Goal: Task Accomplishment & Management: Manage account settings

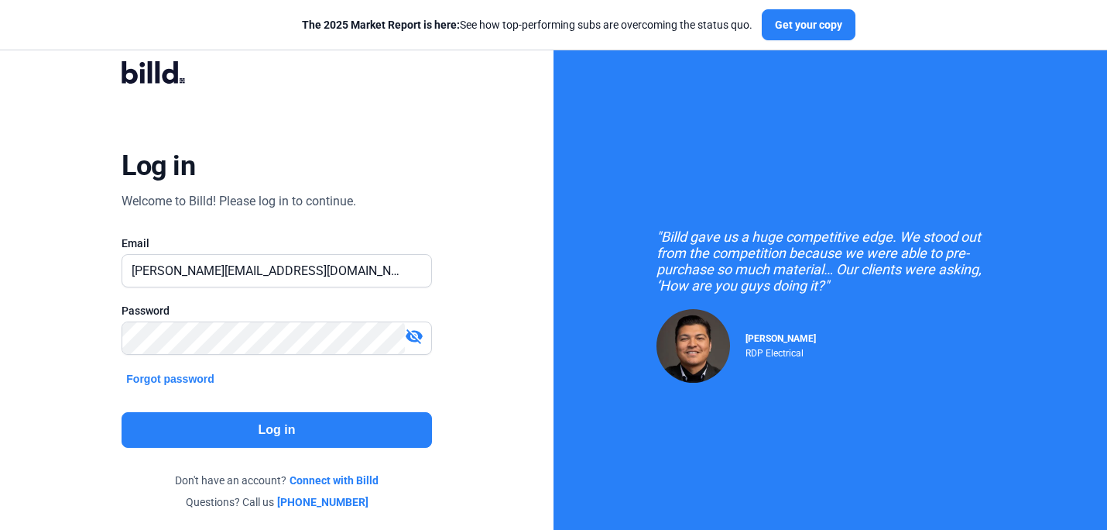
click at [431, 202] on div "Log in Welcome to Billd! Please log in to continue. Email [PERSON_NAME][EMAIL_A…" at bounding box center [276, 285] width 399 height 493
click at [259, 441] on button "Log in" at bounding box center [277, 430] width 310 height 36
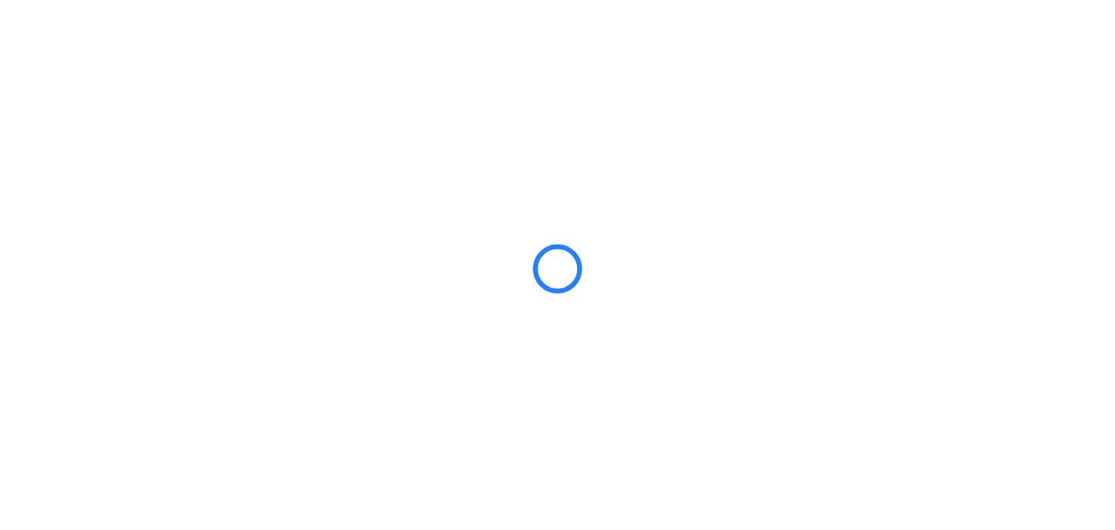
drag, startPoint x: 797, startPoint y: 311, endPoint x: 831, endPoint y: 239, distance: 79.7
click at [798, 303] on div at bounding box center [557, 265] width 1115 height 530
click at [911, 201] on div at bounding box center [557, 265] width 1115 height 530
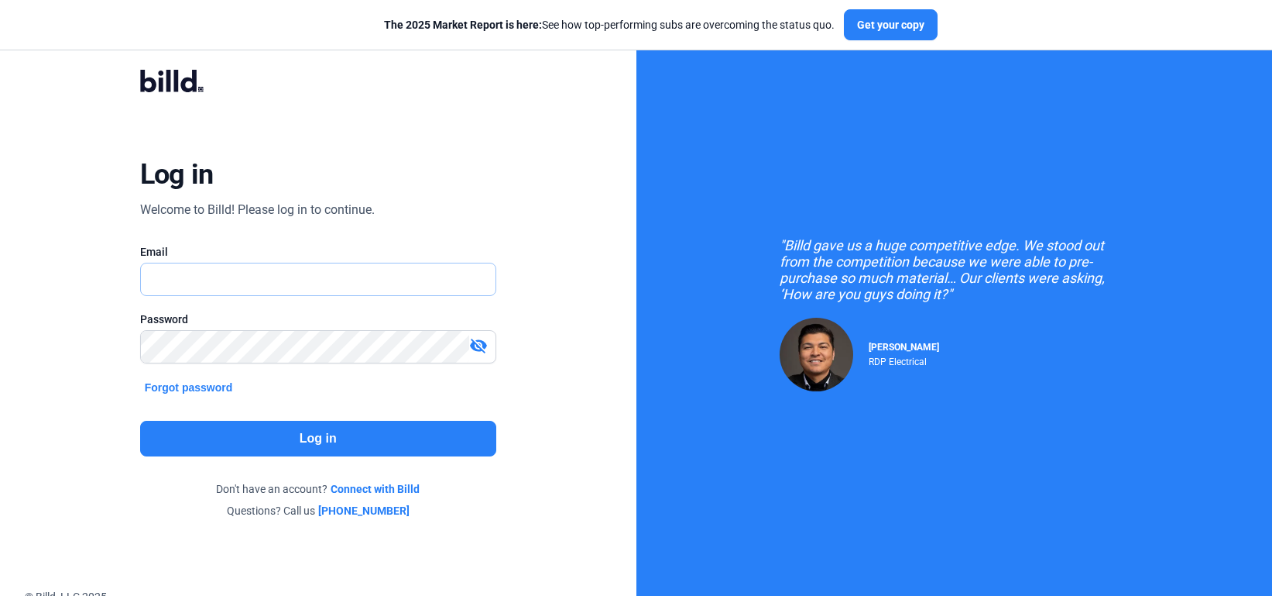
type input "[PERSON_NAME][EMAIL_ADDRESS][DOMAIN_NAME]"
click at [317, 434] on button "Log in" at bounding box center [318, 439] width 356 height 36
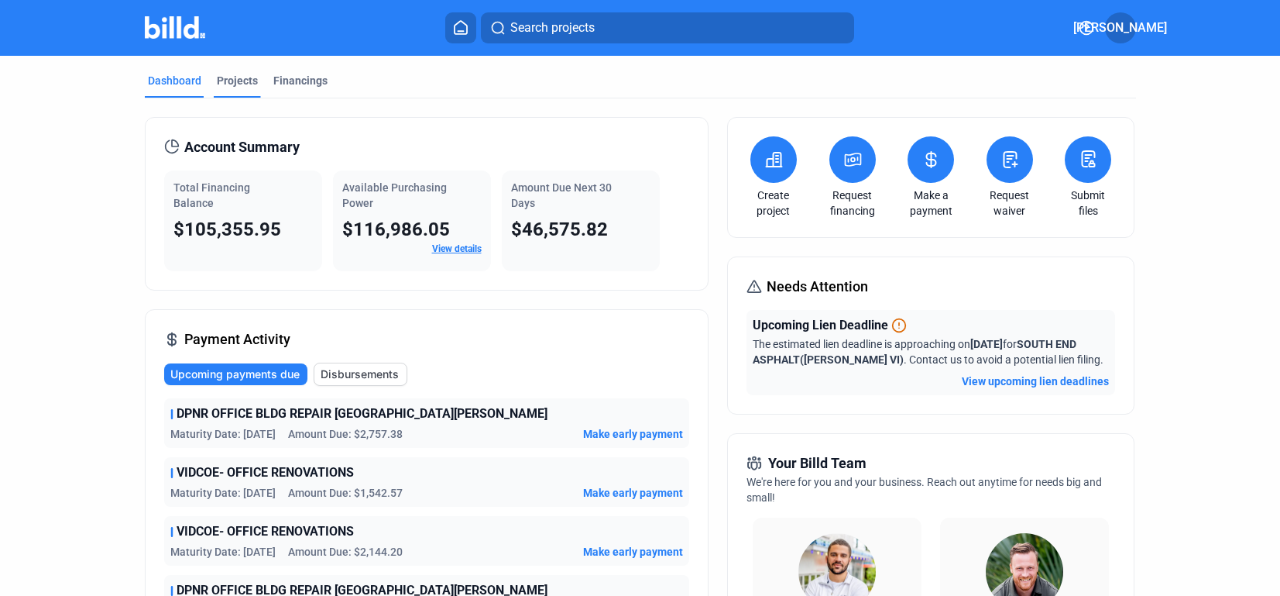
click at [229, 80] on div "Projects" at bounding box center [237, 80] width 41 height 15
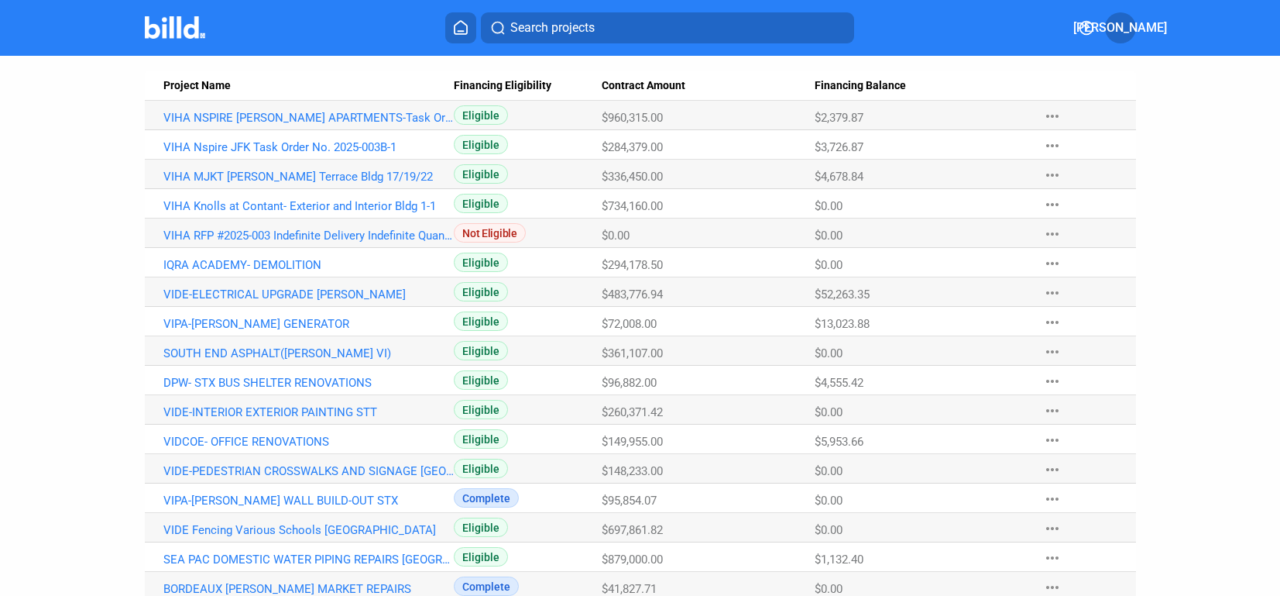
scroll to position [181, 0]
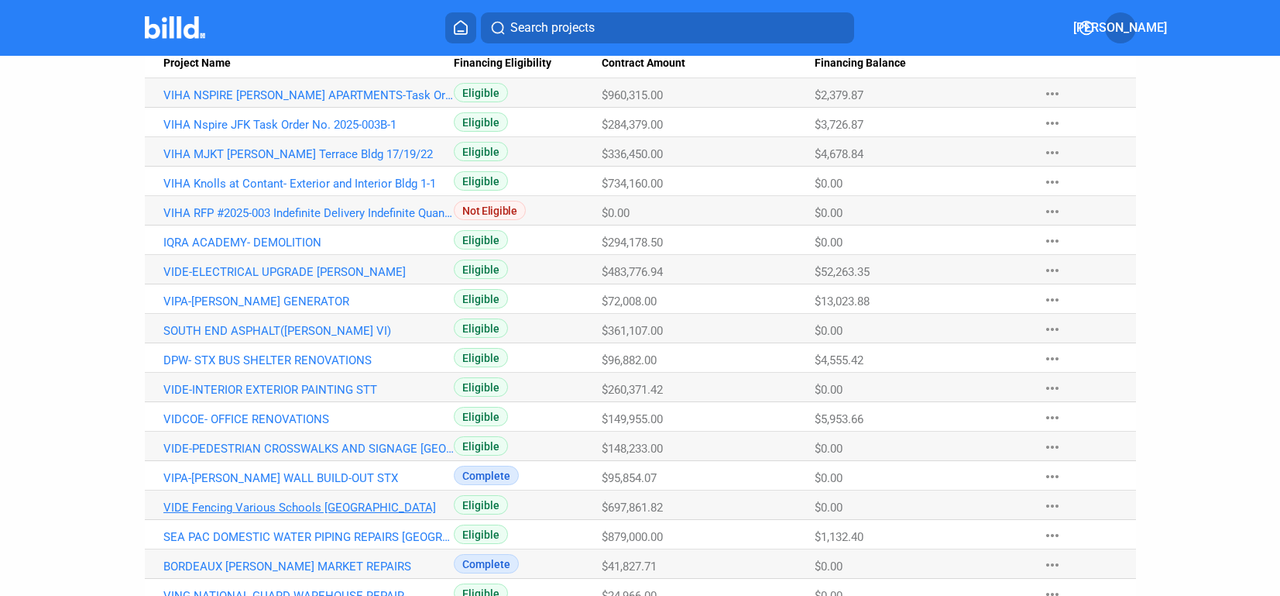
click at [298, 510] on link "VIDE Fencing Various Schools [GEOGRAPHIC_DATA]" at bounding box center [308, 507] width 291 height 14
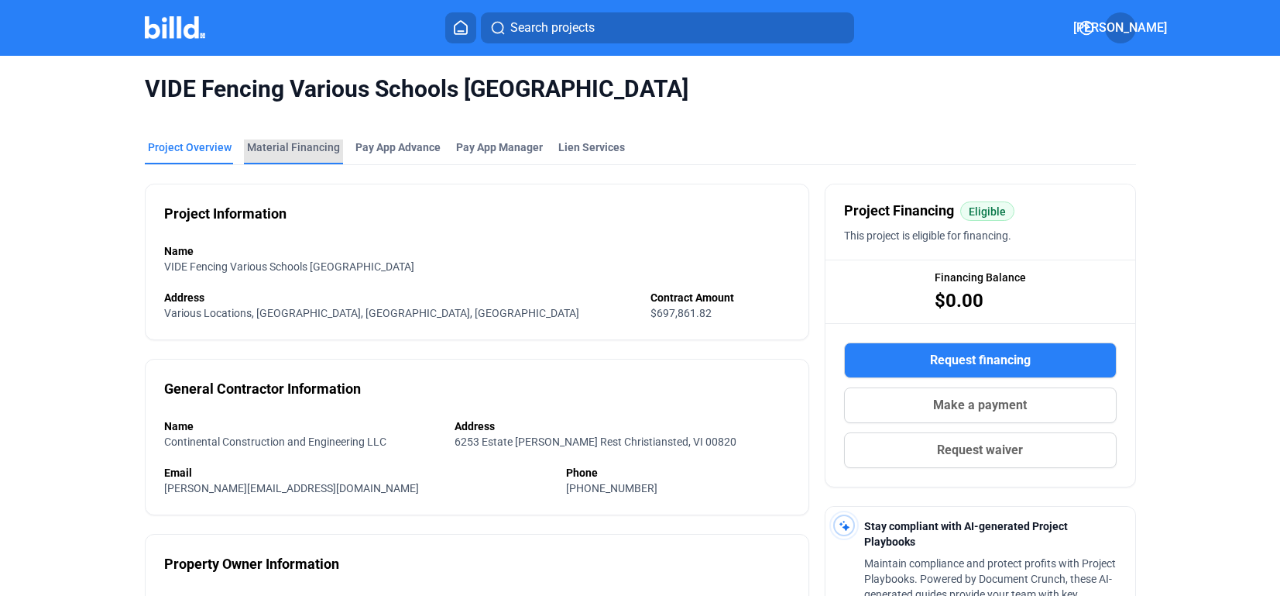
click at [299, 147] on div "Material Financing" at bounding box center [293, 146] width 93 height 15
click at [455, 32] on icon at bounding box center [461, 27] width 12 height 13
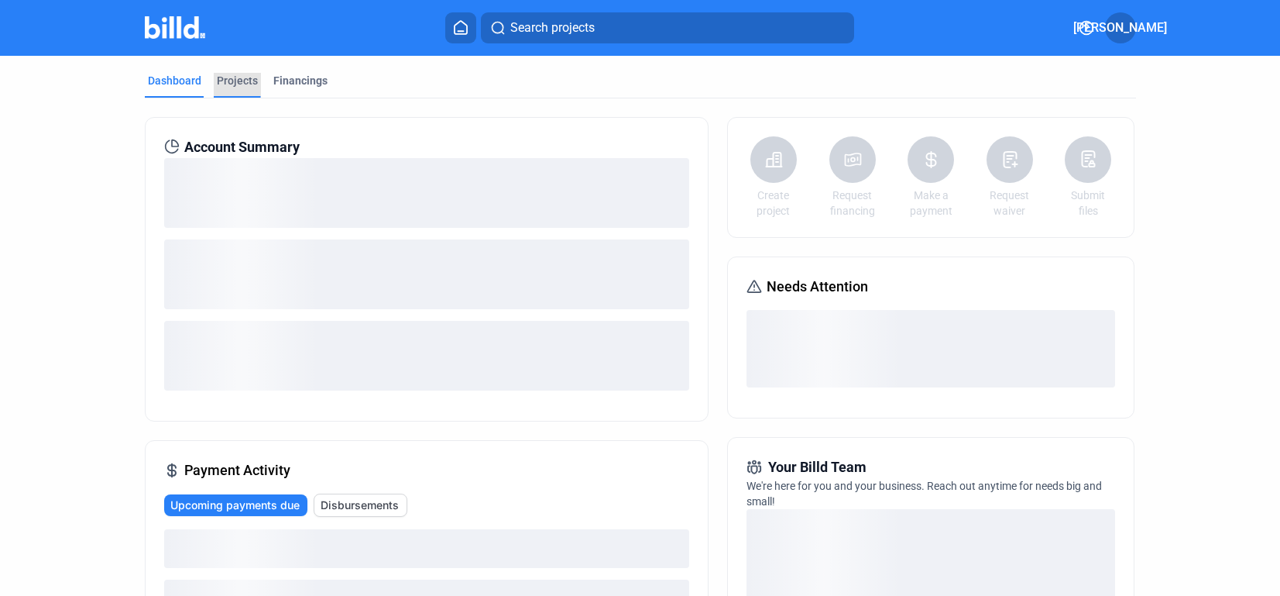
click at [235, 76] on div "Projects" at bounding box center [237, 80] width 41 height 15
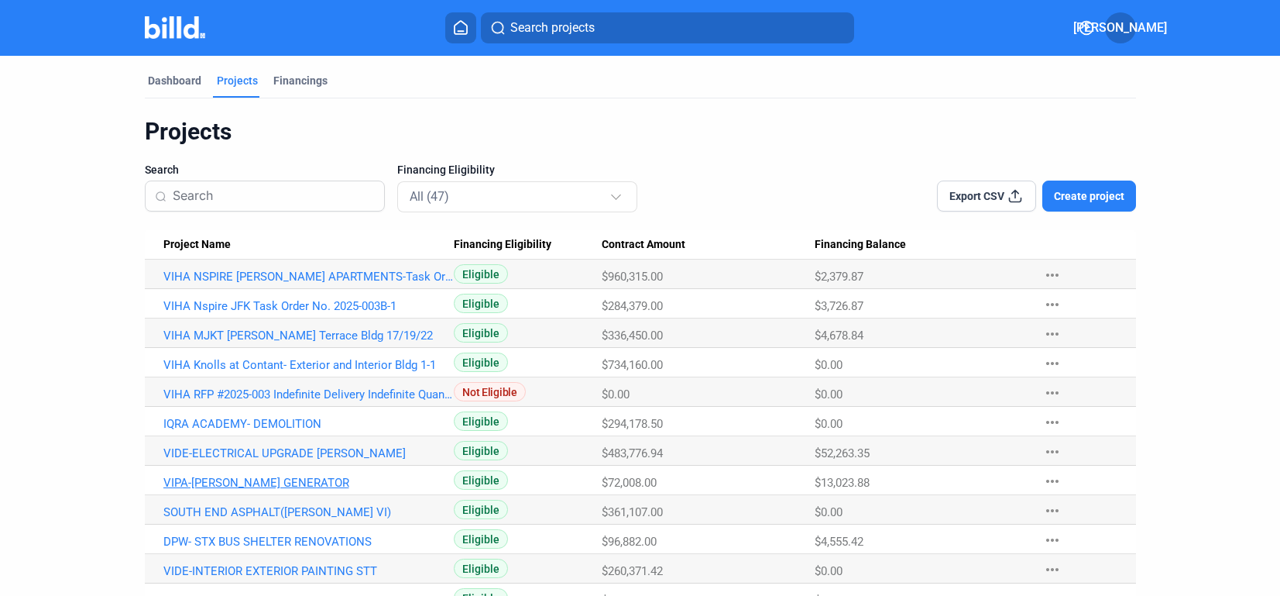
click at [295, 482] on link "VIPA-[PERSON_NAME] GENERATOR" at bounding box center [308, 483] width 291 height 14
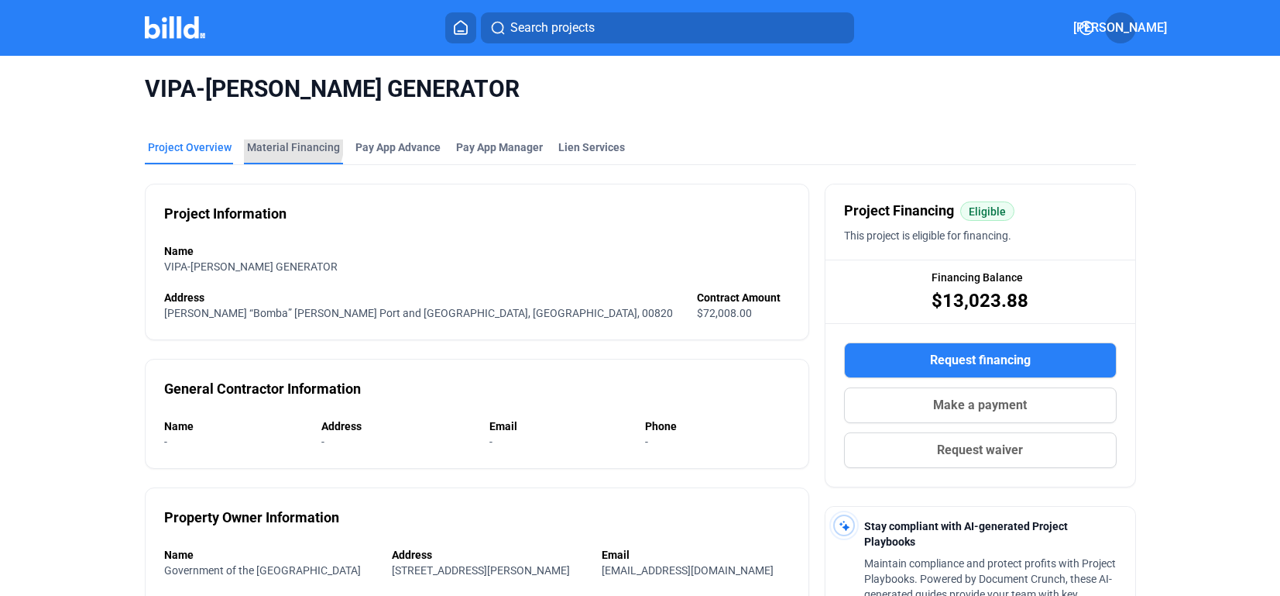
click at [260, 139] on div "Material Financing" at bounding box center [293, 146] width 93 height 15
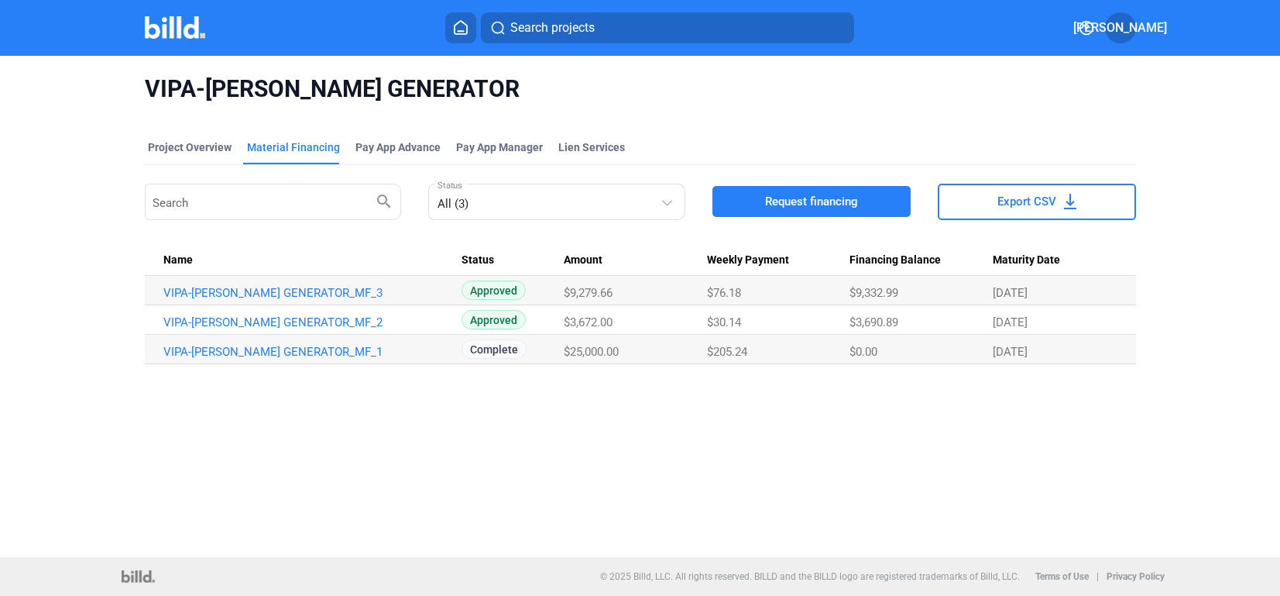
click at [572, 509] on div "VIPA-[PERSON_NAME] GENERATOR Project Overview Material Financing Pay App Advanc…" at bounding box center [640, 306] width 1280 height 501
click at [517, 486] on div "VIPA-[PERSON_NAME] GENERATOR Project Overview Material Financing Pay App Advanc…" at bounding box center [640, 306] width 1280 height 501
